Goal: Find specific page/section: Find specific page/section

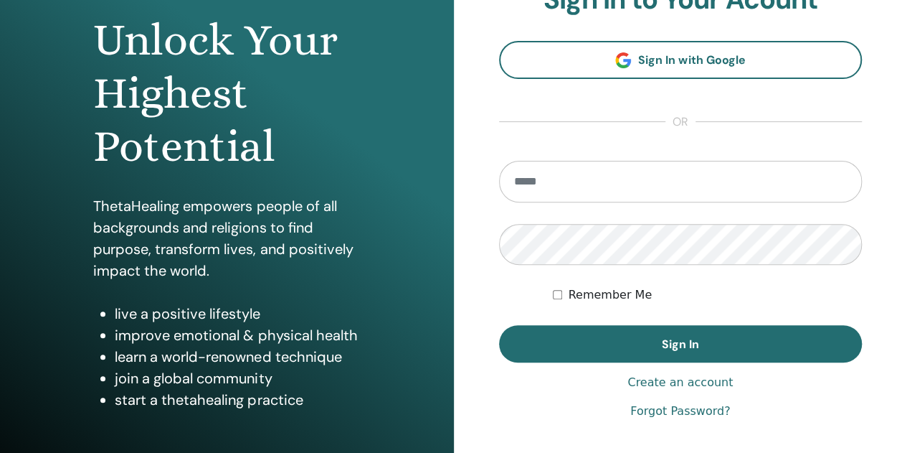
scroll to position [143, 0]
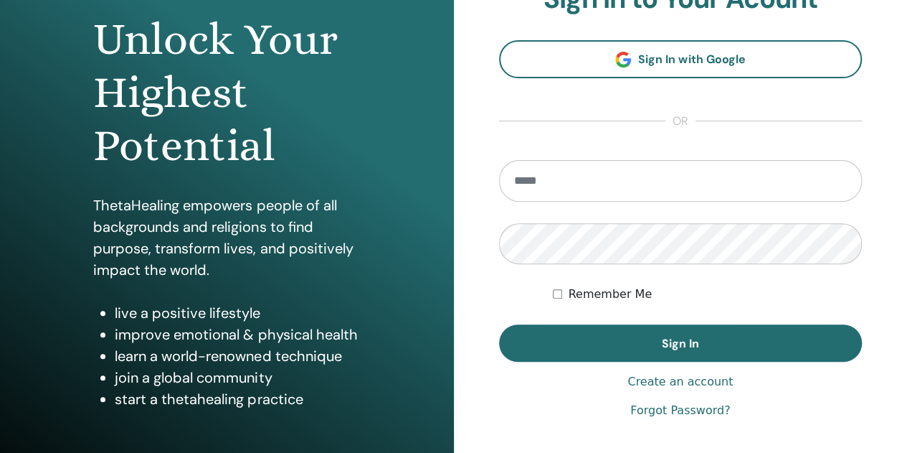
click at [595, 194] on input "email" at bounding box center [681, 181] width 364 height 42
type input "**********"
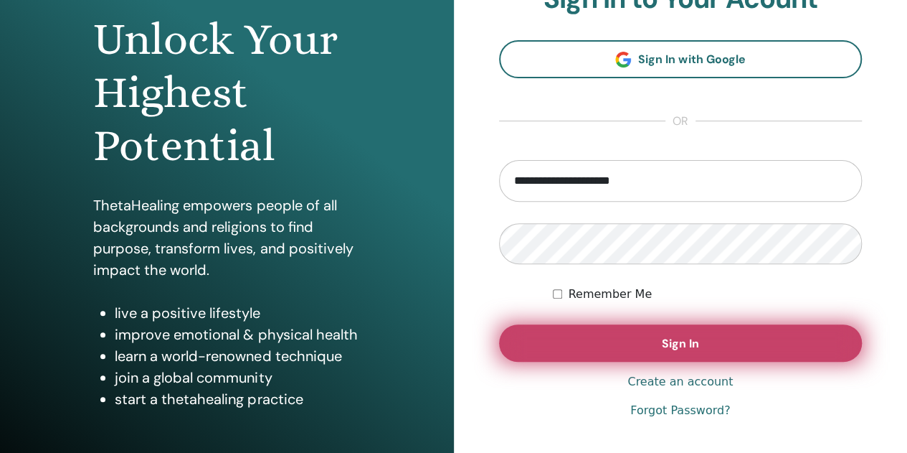
click at [643, 344] on button "Sign In" at bounding box center [681, 342] width 364 height 37
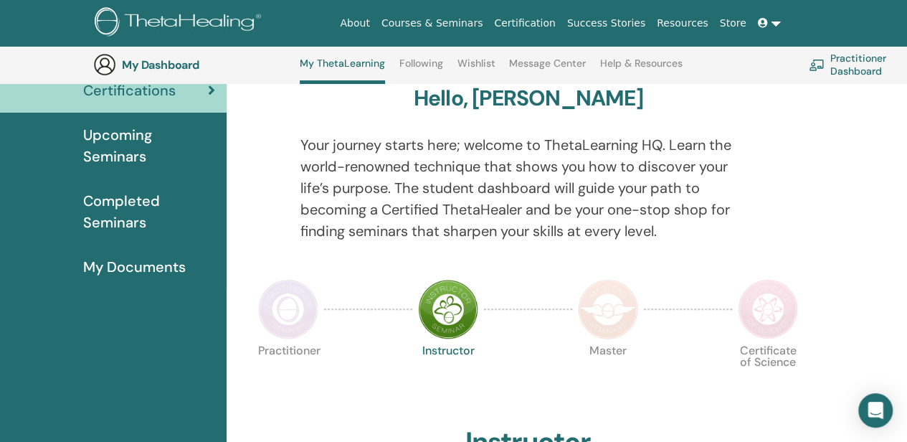
scroll to position [109, 0]
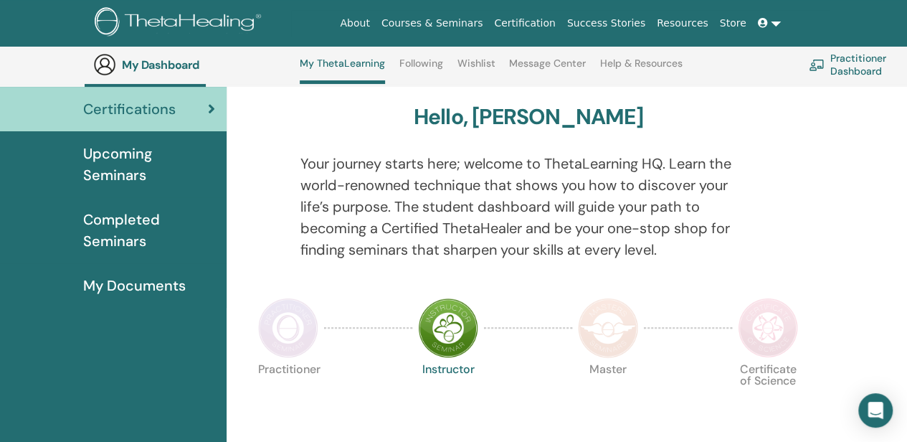
click at [184, 118] on div "Certifications" at bounding box center [113, 109] width 204 height 22
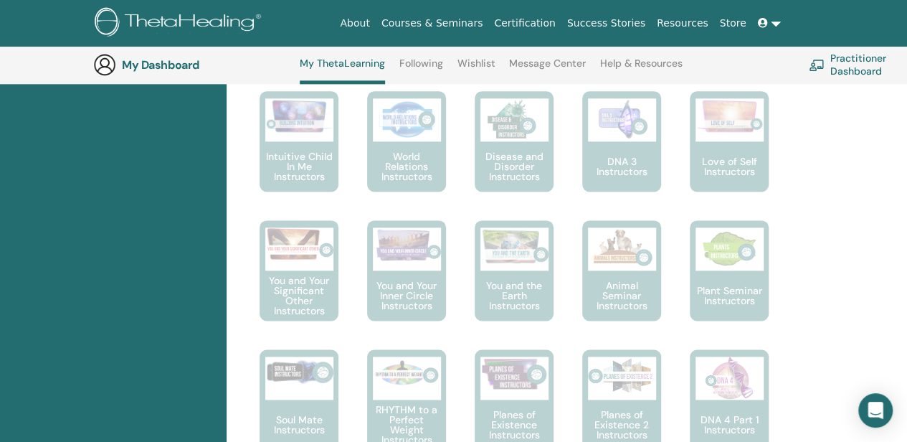
scroll to position [970, 0]
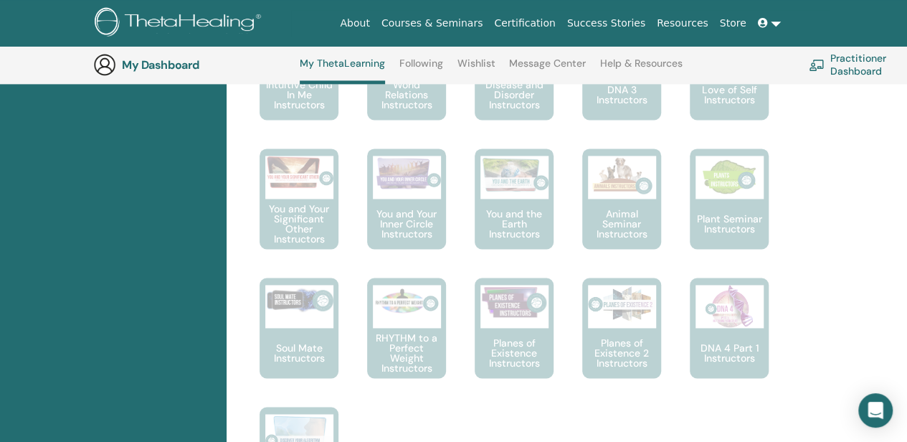
drag, startPoint x: 710, startPoint y: 265, endPoint x: 810, endPoint y: 224, distance: 107.8
click at [810, 224] on div "Hello, [PERSON_NAME] Your journey starts here; welcome to ThetaLearning HQ. Lea…" at bounding box center [528, 110] width 586 height 1769
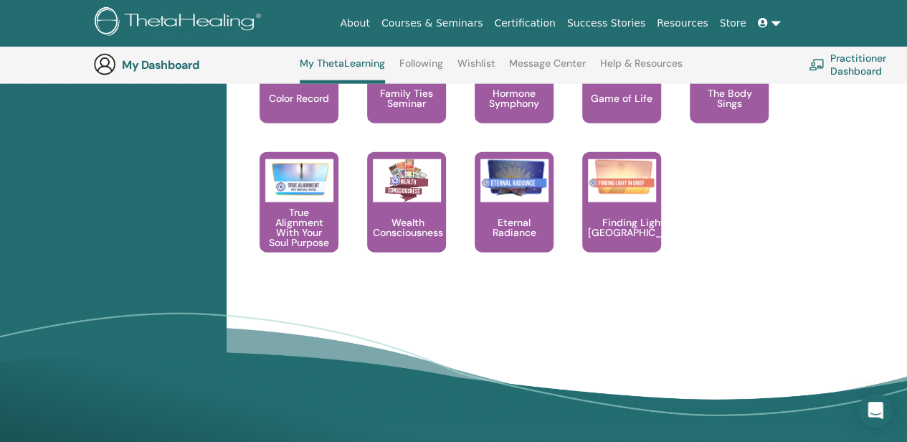
scroll to position [1687, 0]
